Goal: Check status

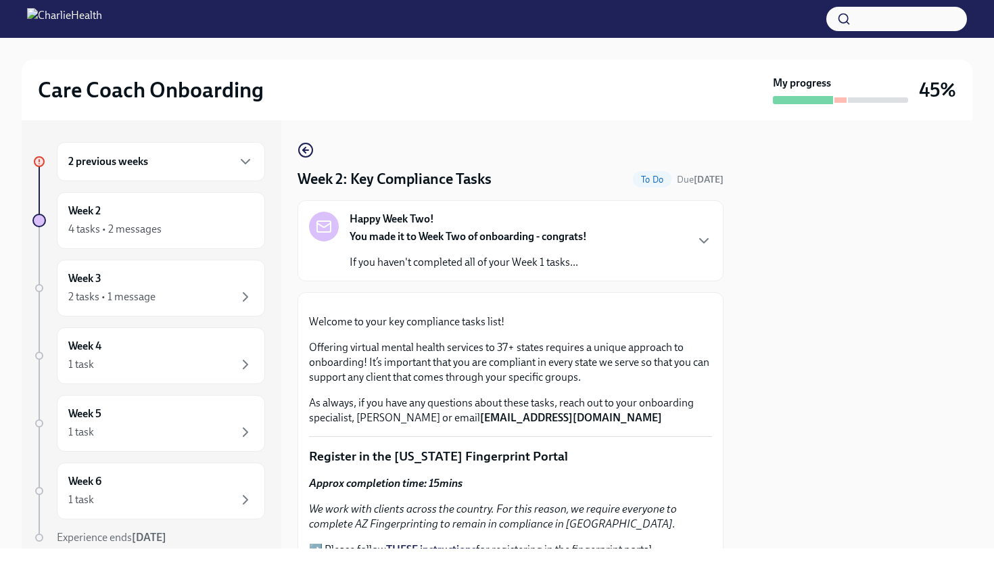
click at [845, 368] on div at bounding box center [856, 334] width 233 height 428
click at [825, 369] on div at bounding box center [856, 334] width 233 height 428
click at [823, 367] on div at bounding box center [856, 334] width 233 height 428
click at [993, 224] on div "Care Coach Onboarding My progress 45% 2 previous weeks Week 2 4 tasks • 2 messa…" at bounding box center [497, 293] width 994 height 510
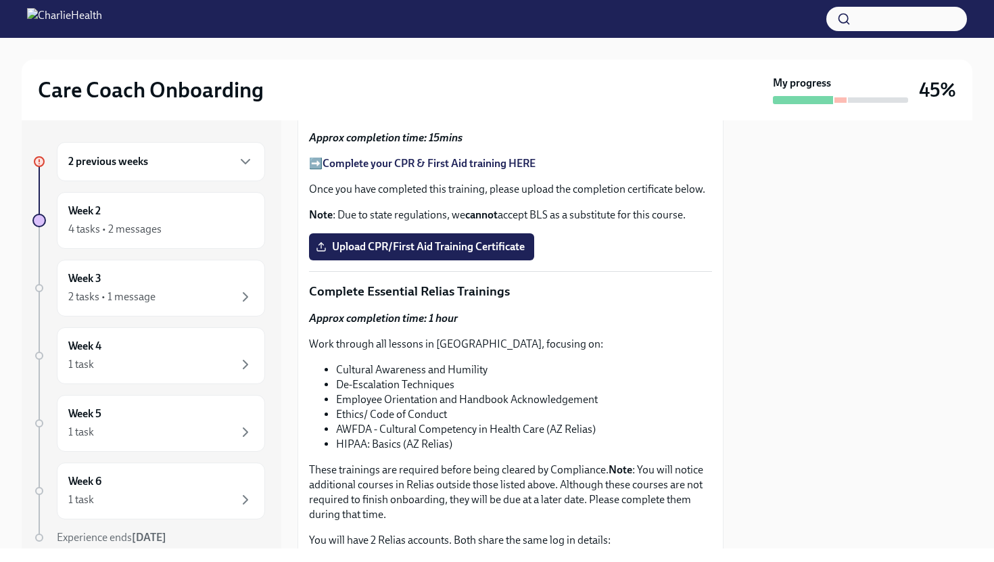
scroll to position [745, 0]
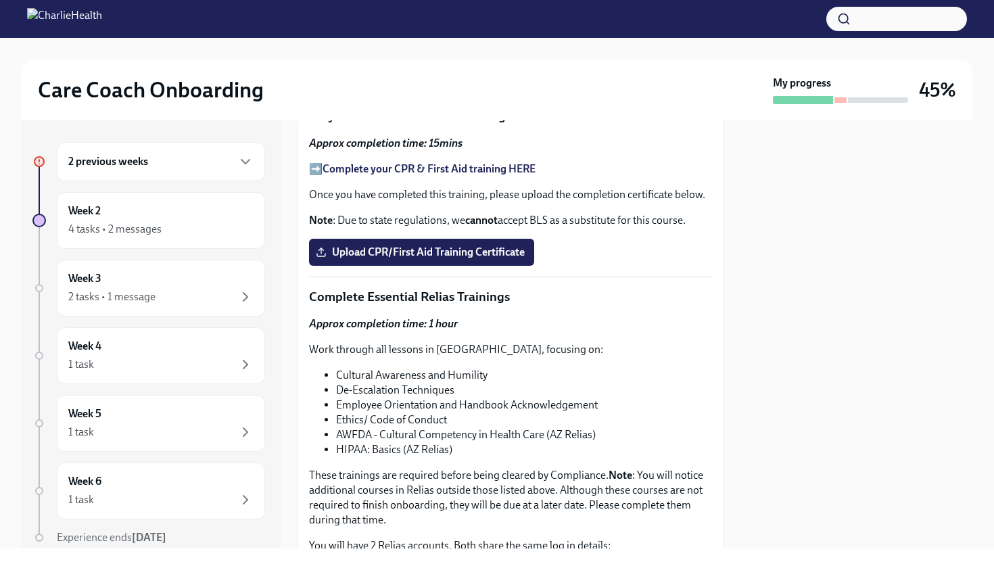
click at [401, 20] on strong "You will receive instructions from [DOMAIN_NAME] on how to complete this task. …" at bounding box center [509, 7] width 400 height 28
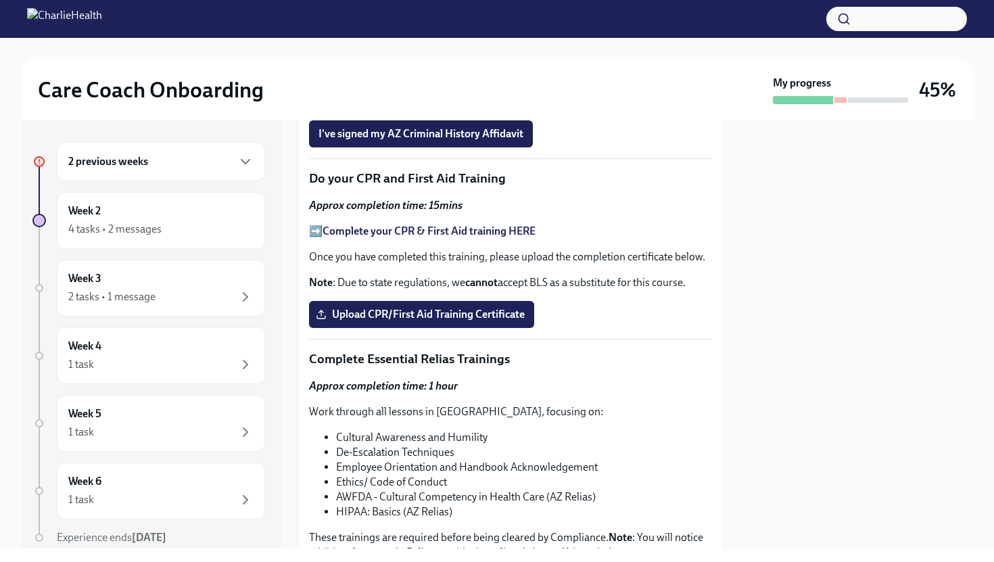
scroll to position [687, 0]
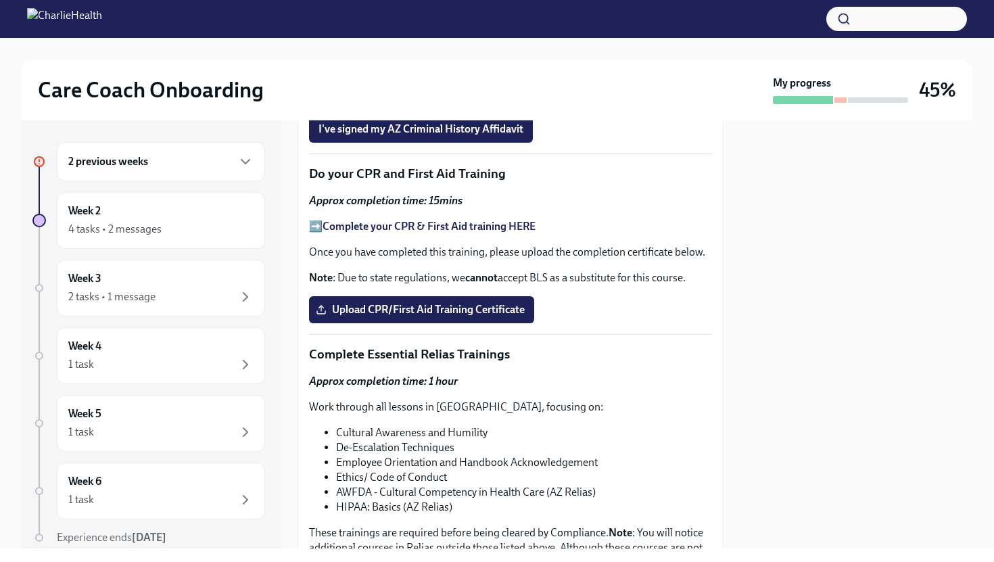
click at [319, 79] on p "➡️ You will receive instructions from [DOMAIN_NAME] on how to complete this tas…" at bounding box center [510, 64] width 403 height 30
click at [525, 105] on p "The email from [DOMAIN_NAME] goes to your PERSONAL email address." at bounding box center [510, 97] width 403 height 15
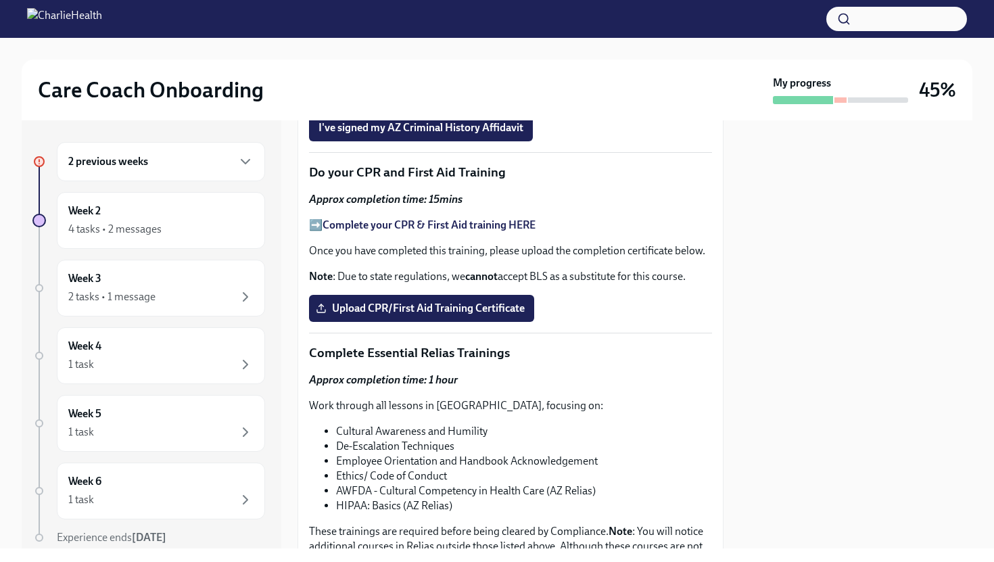
scroll to position [704, 0]
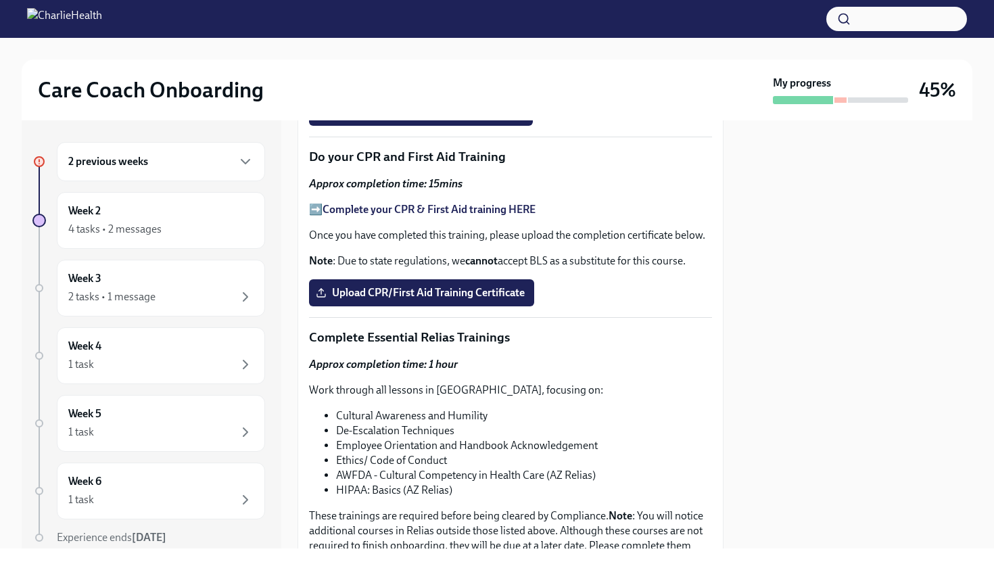
click at [389, 61] on strong "You will receive instructions from [DOMAIN_NAME] on how to complete this task. …" at bounding box center [509, 47] width 400 height 28
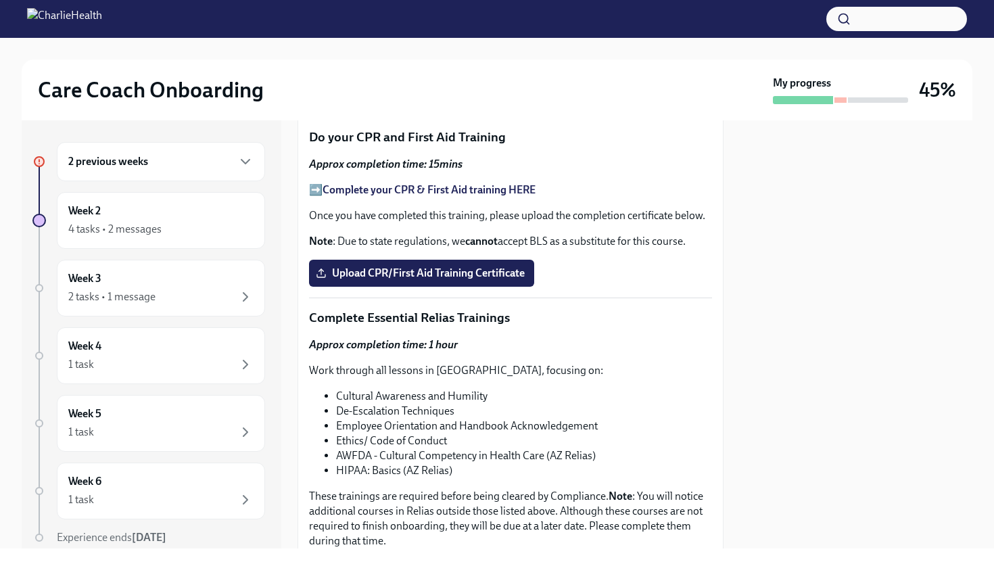
scroll to position [751, 0]
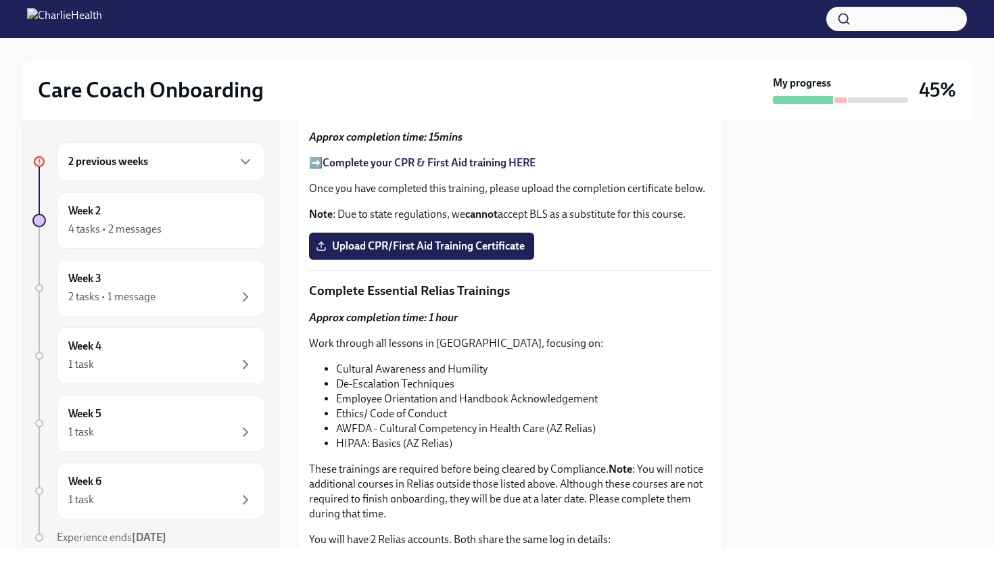
click at [131, 160] on h6 "2 previous weeks" at bounding box center [108, 161] width 80 height 15
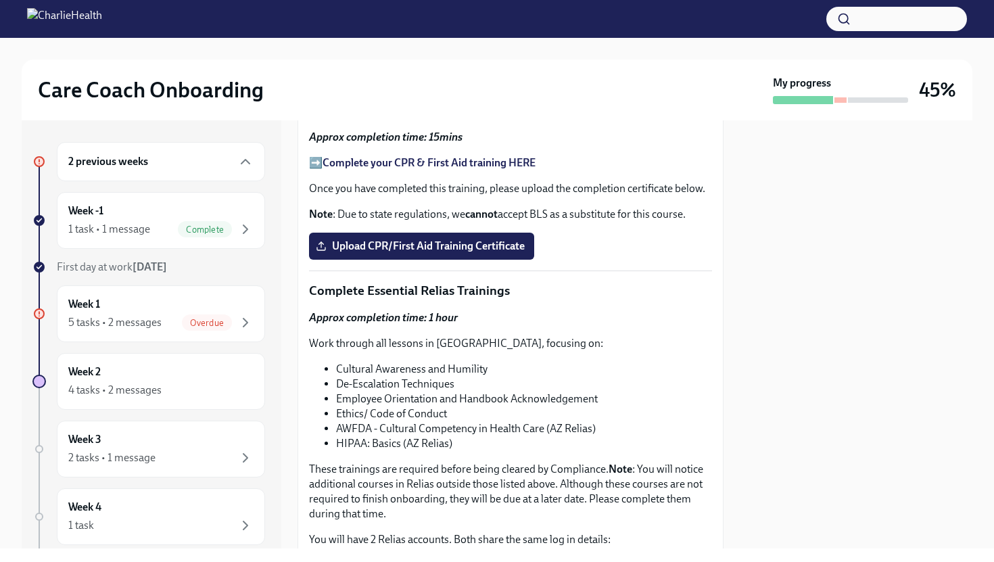
click at [131, 160] on h6 "2 previous weeks" at bounding box center [108, 161] width 80 height 15
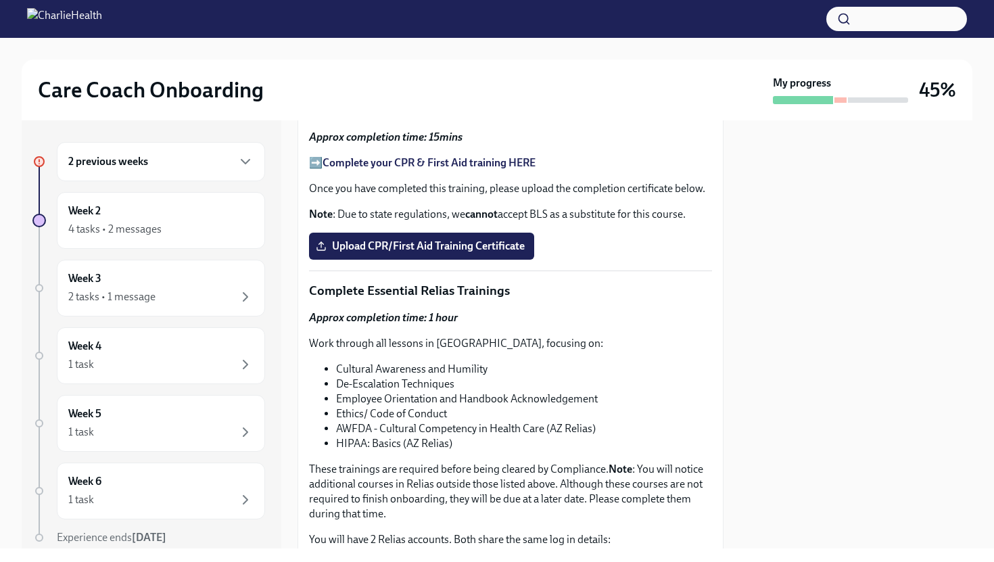
click at [131, 160] on h6 "2 previous weeks" at bounding box center [108, 161] width 80 height 15
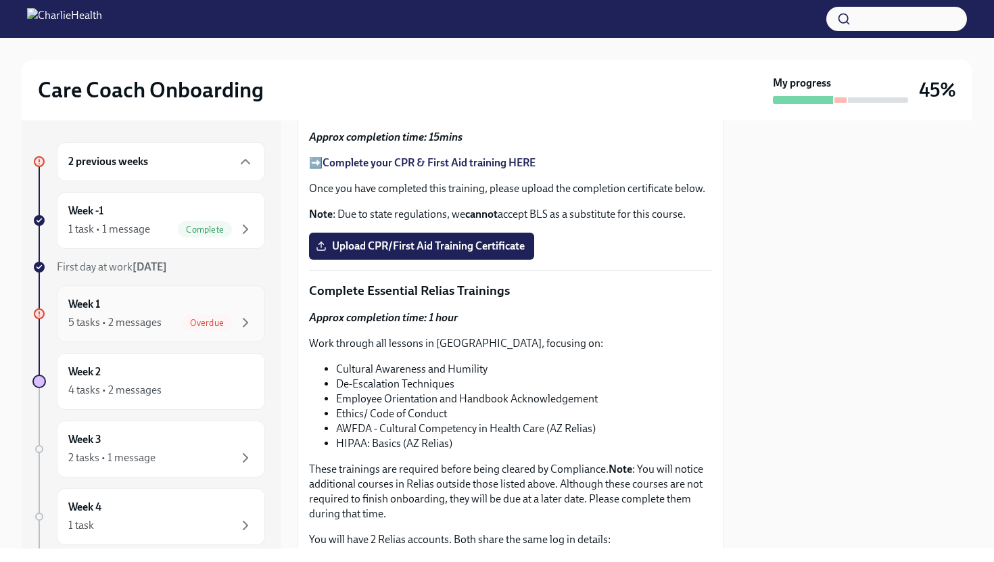
click at [170, 320] on div "5 tasks • 2 messages Overdue" at bounding box center [160, 322] width 185 height 16
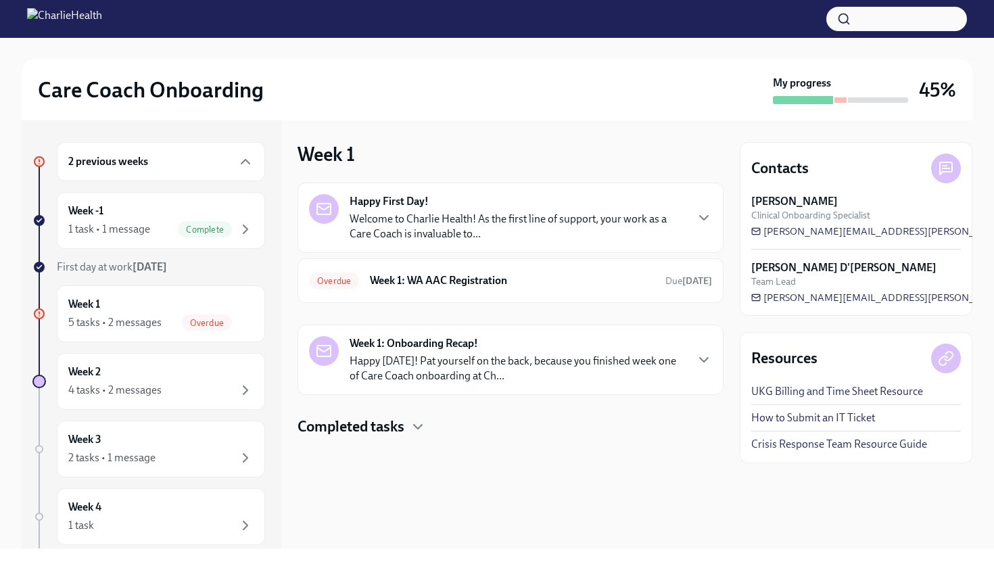
click at [403, 419] on h4 "Completed tasks" at bounding box center [350, 426] width 107 height 20
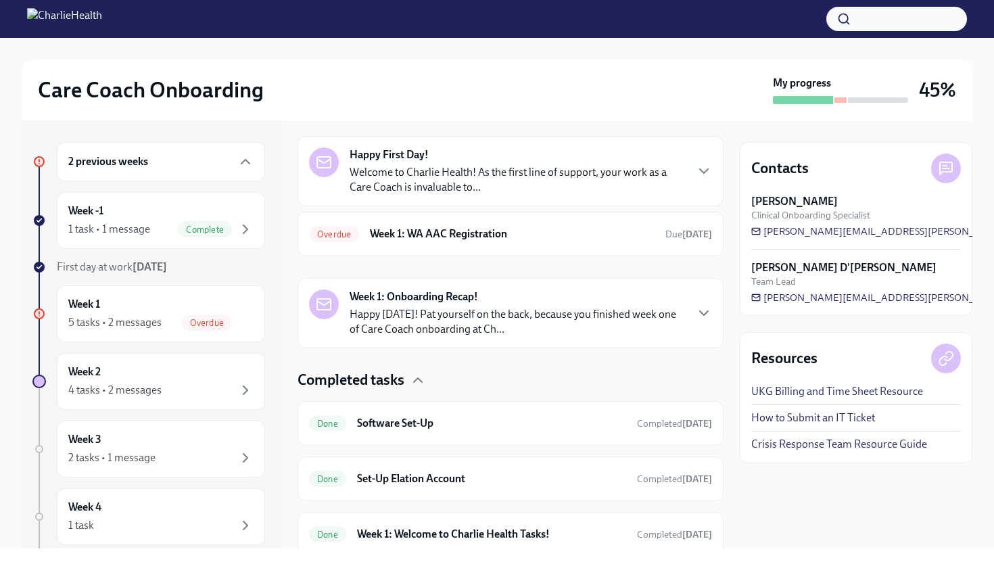
scroll to position [45, 0]
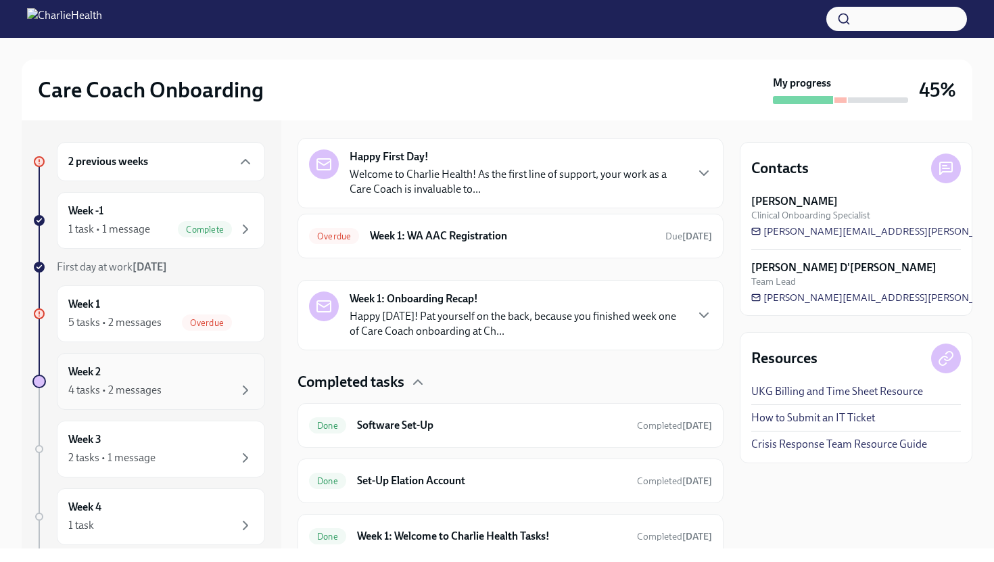
click at [153, 377] on div "Week 2 4 tasks • 2 messages" at bounding box center [160, 381] width 185 height 34
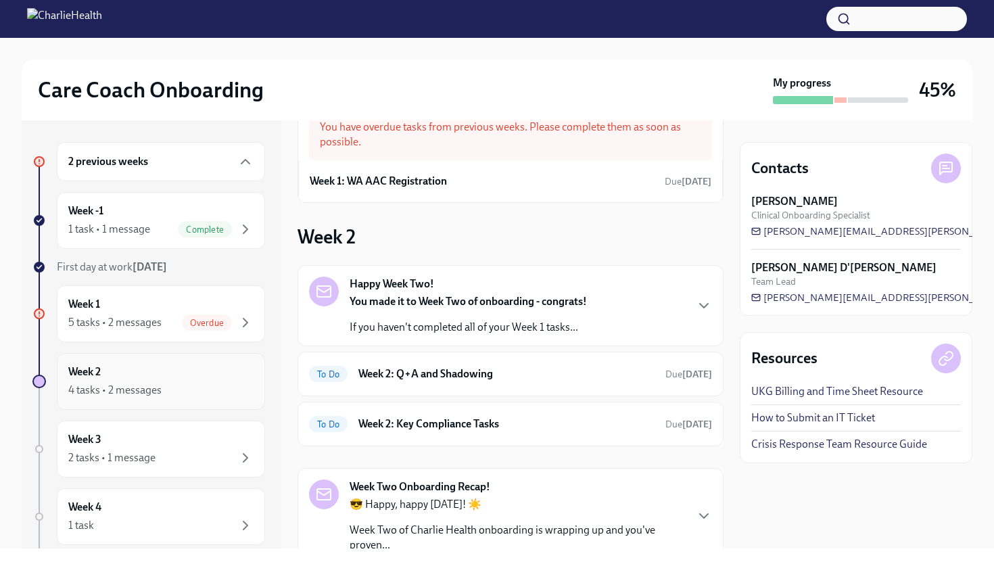
scroll to position [145, 0]
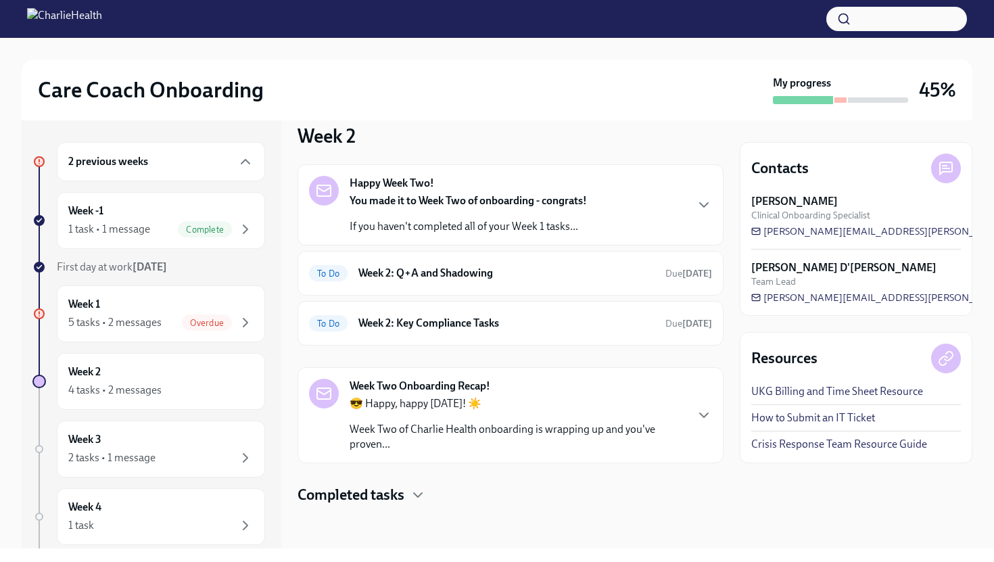
click at [398, 501] on h4 "Completed tasks" at bounding box center [350, 495] width 107 height 20
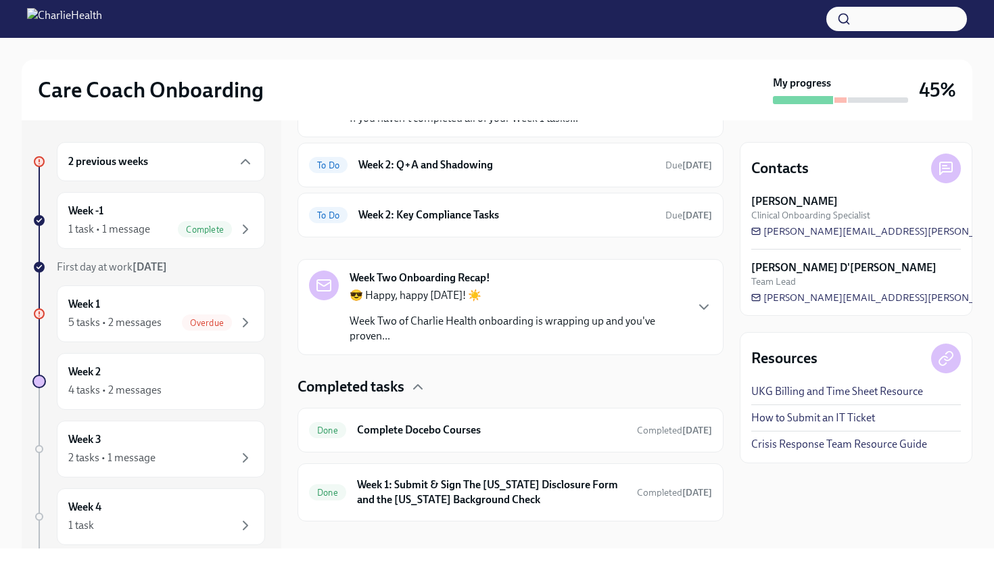
scroll to position [270, 0]
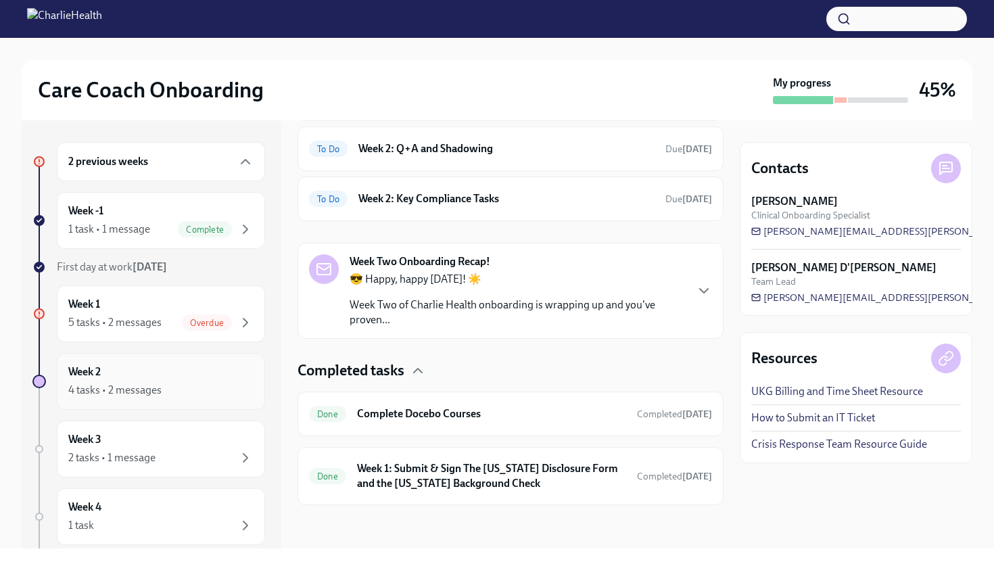
click at [176, 396] on div "4 tasks • 2 messages" at bounding box center [160, 390] width 185 height 16
click at [137, 379] on div "Week 2 4 tasks • 2 messages" at bounding box center [160, 381] width 185 height 34
click at [411, 261] on strong "Week Two Onboarding Recap!" at bounding box center [419, 261] width 141 height 15
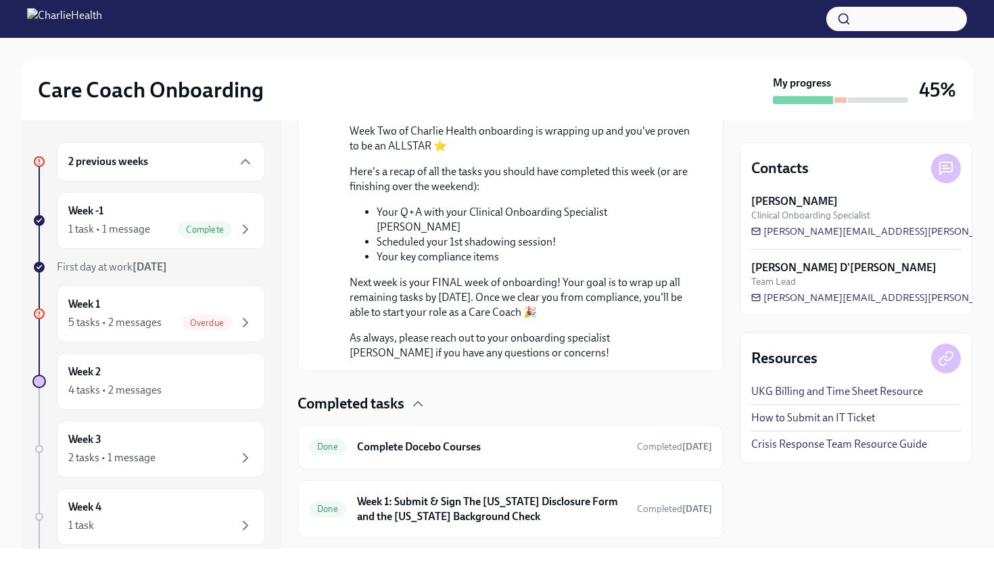
scroll to position [705, 0]
